Goal: Obtain resource: Obtain resource

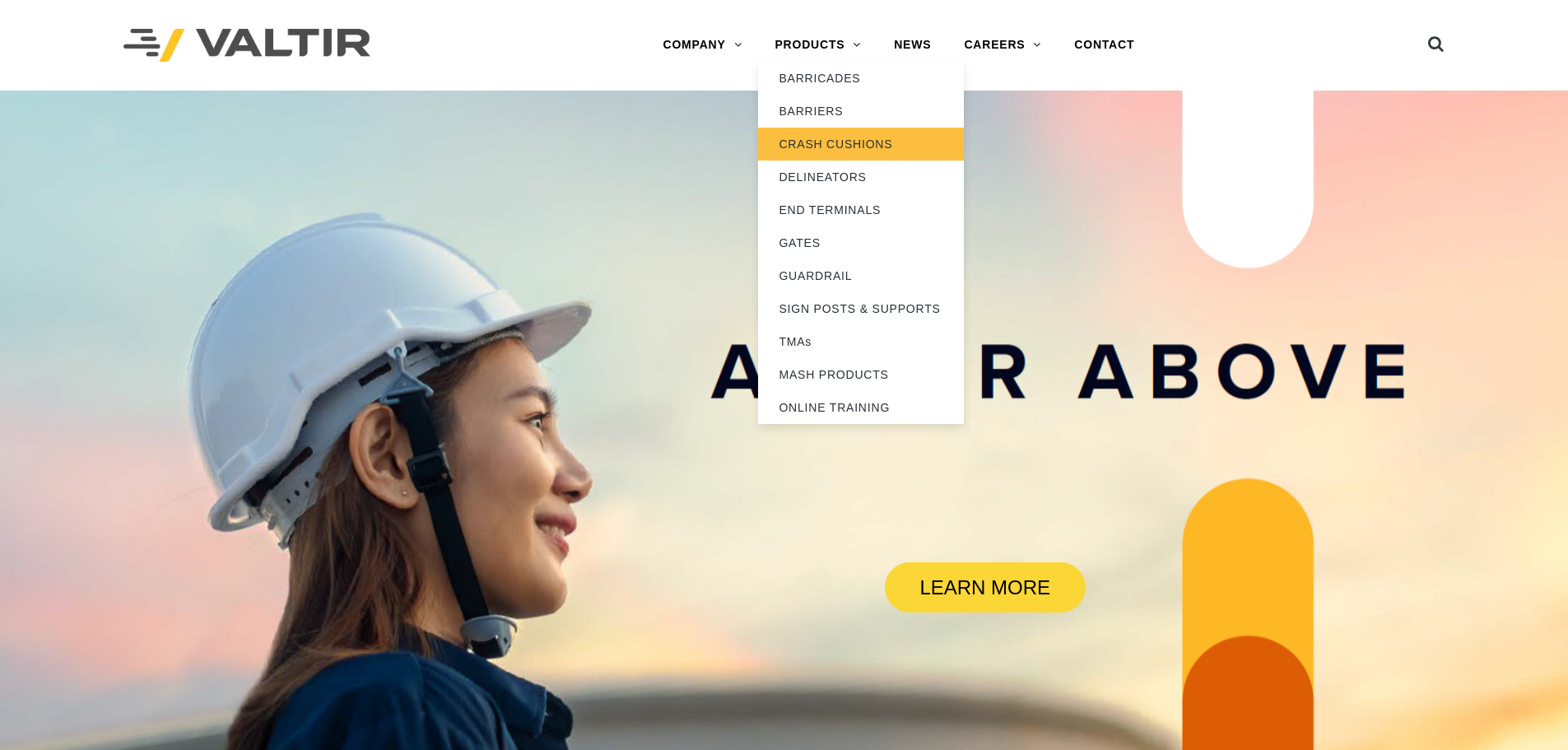
click at [845, 149] on link "CRASH CUSHIONS" at bounding box center [861, 143] width 206 height 33
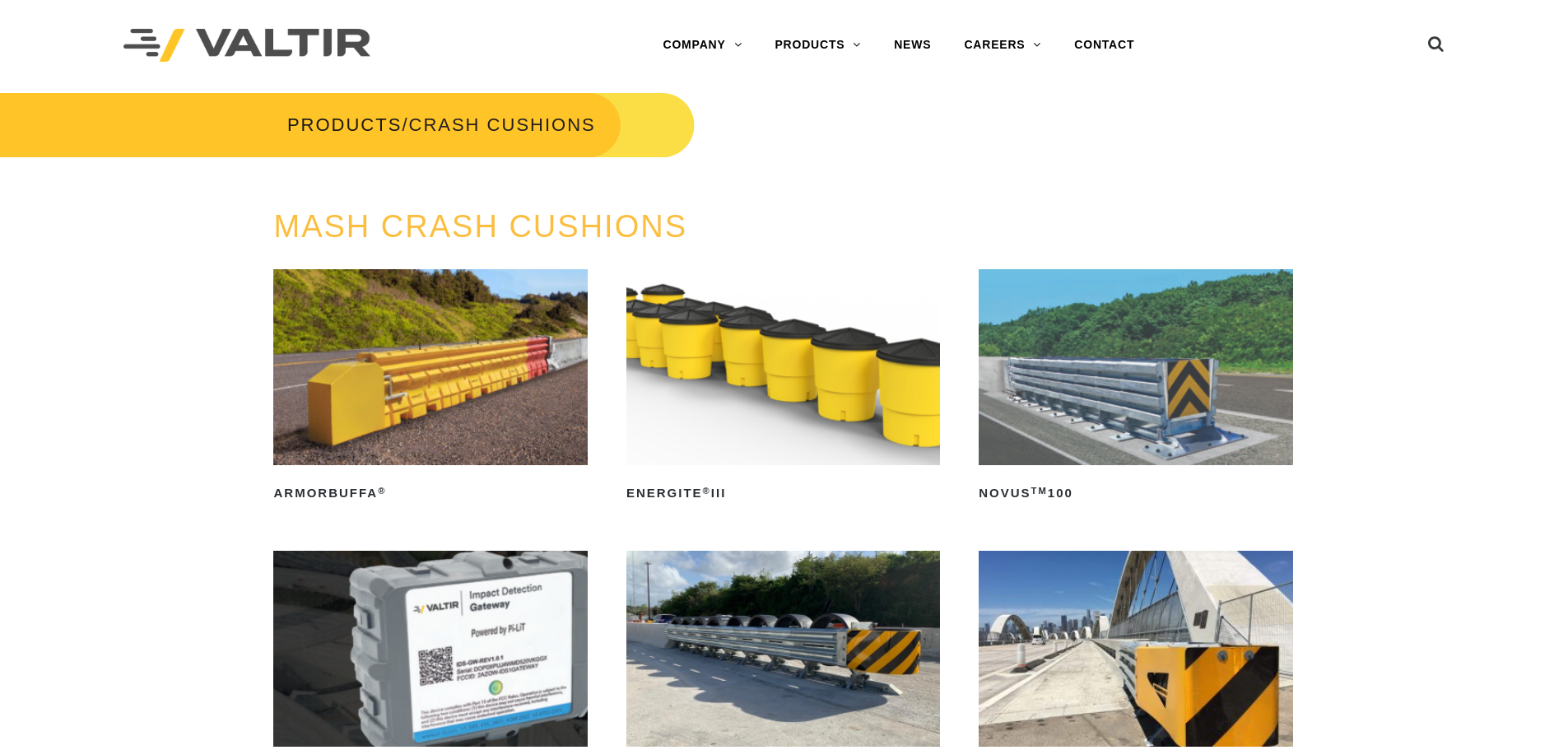
click at [804, 383] on img at bounding box center [784, 367] width 314 height 196
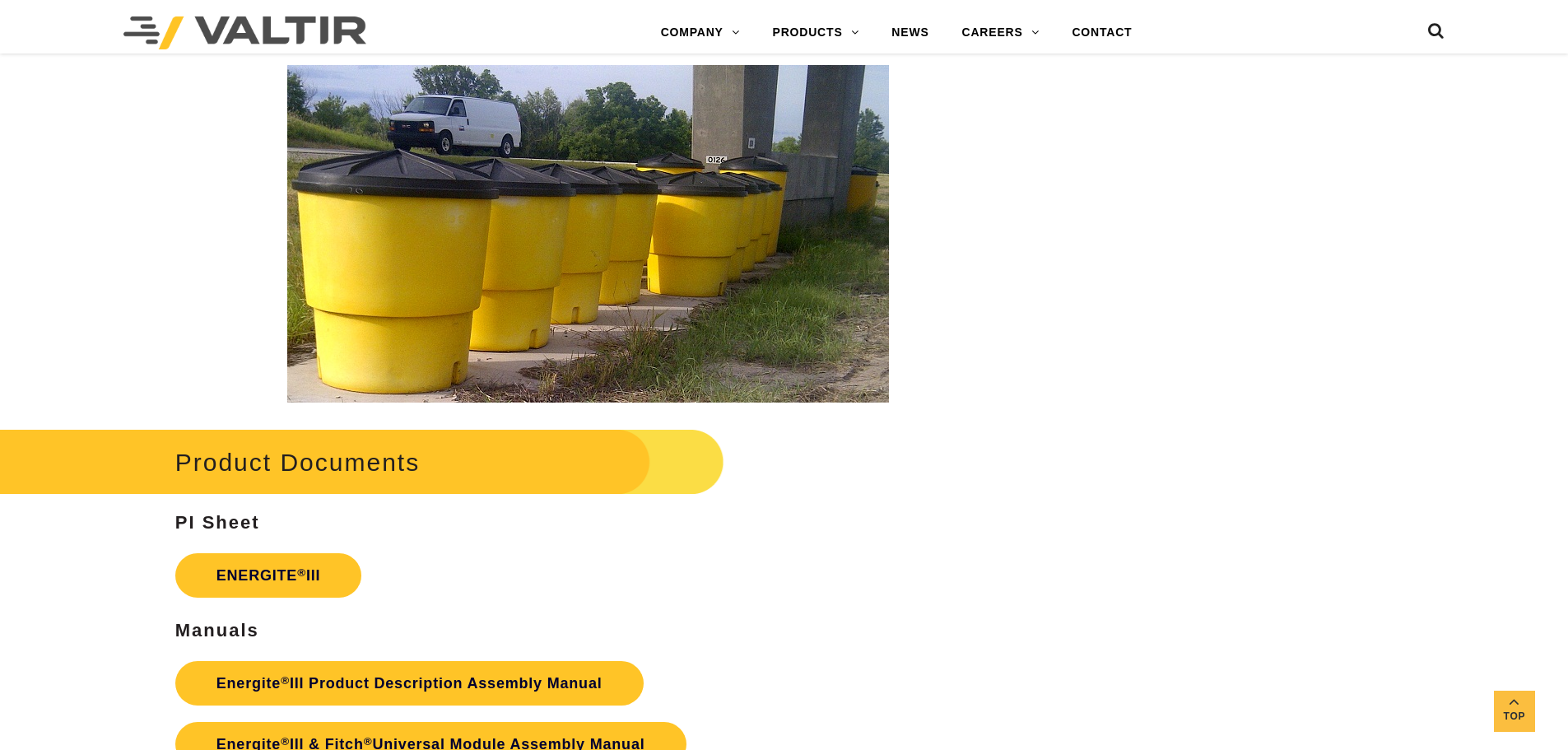
scroll to position [2754, 0]
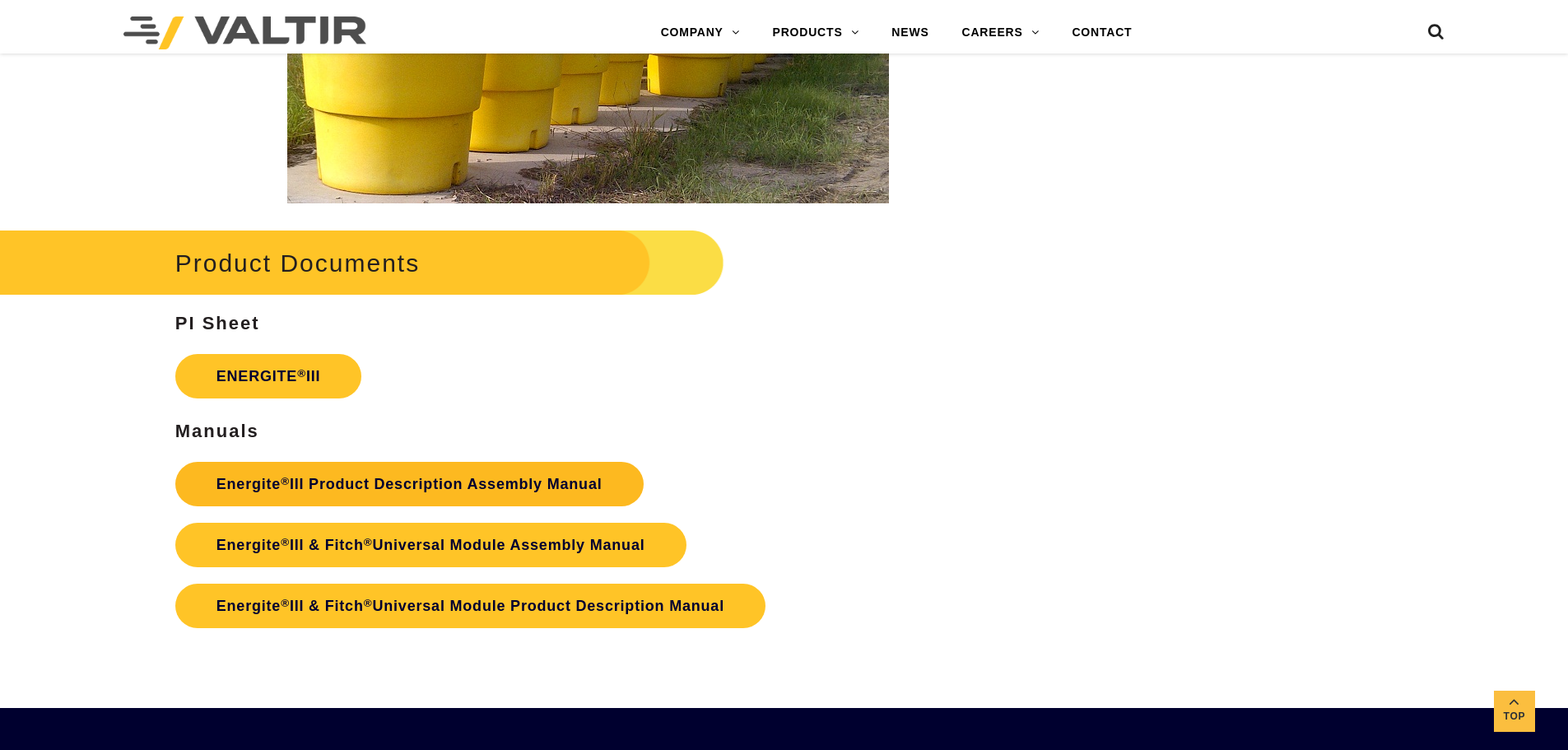
click at [329, 478] on link "Energite ® III Product Description Assembly Manual" at bounding box center [409, 483] width 468 height 44
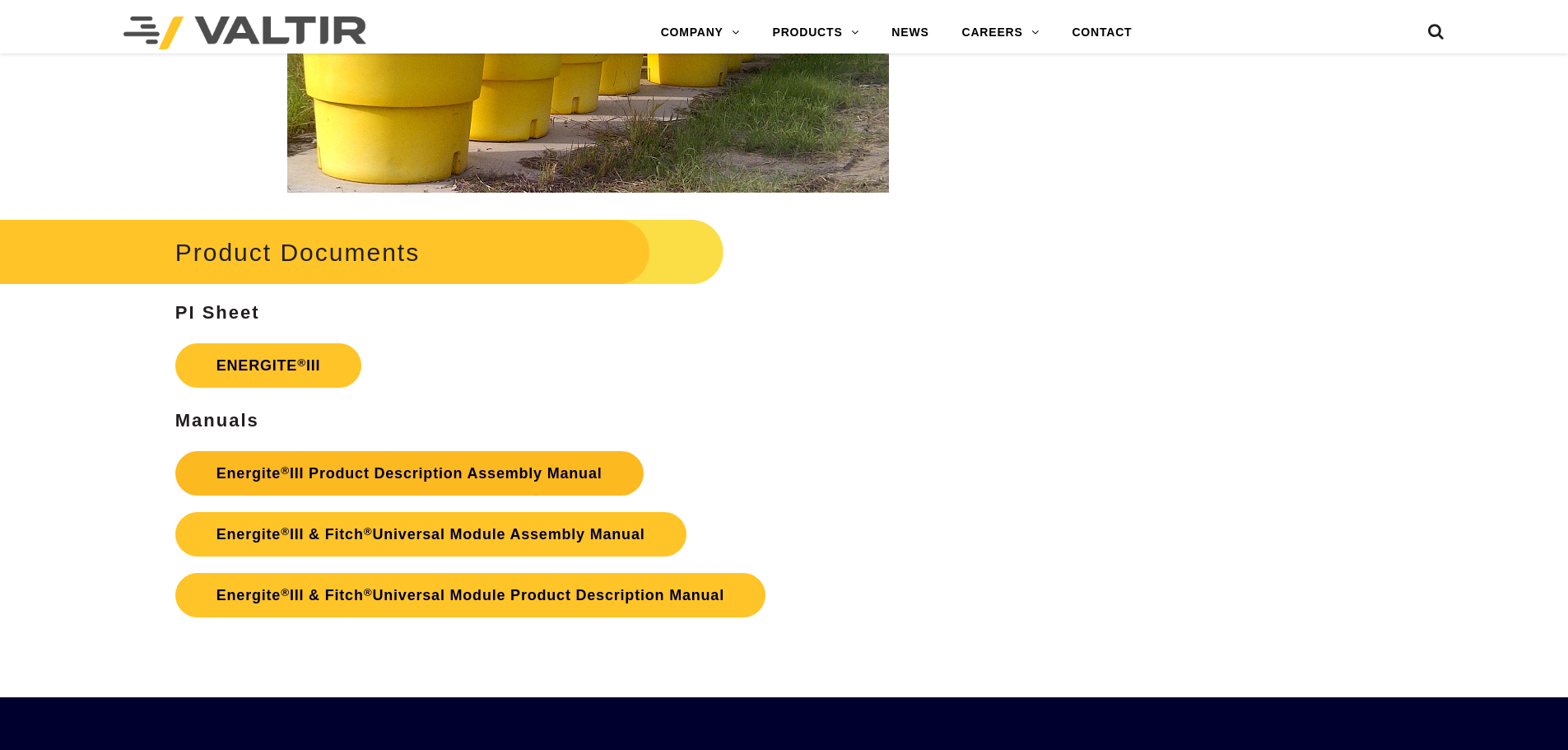
scroll to position [2754, 0]
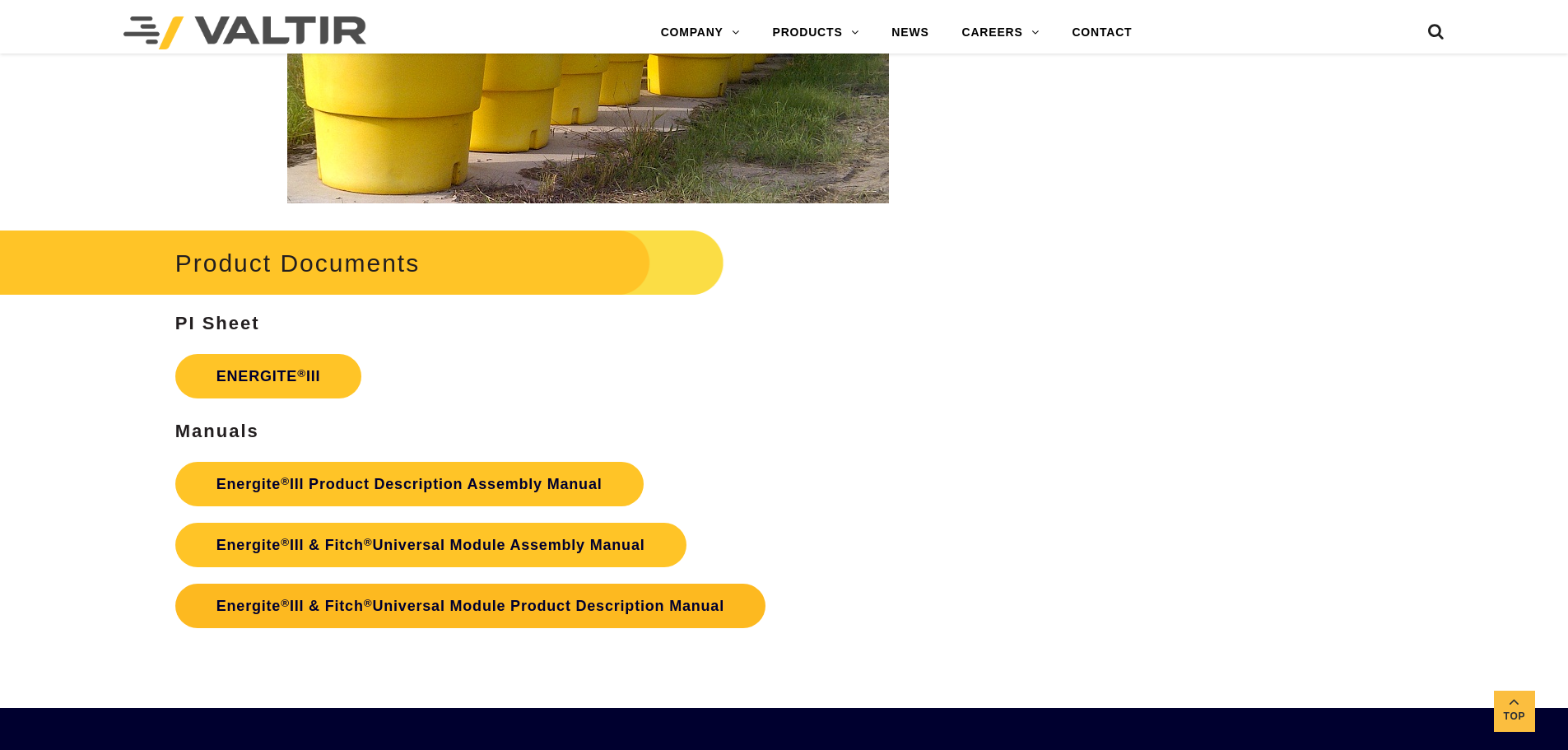
click at [522, 617] on link "Energite ® III & Fitch ® Universal Module Product Description Manual" at bounding box center [470, 605] width 590 height 44
